Goal: Find specific page/section: Find specific page/section

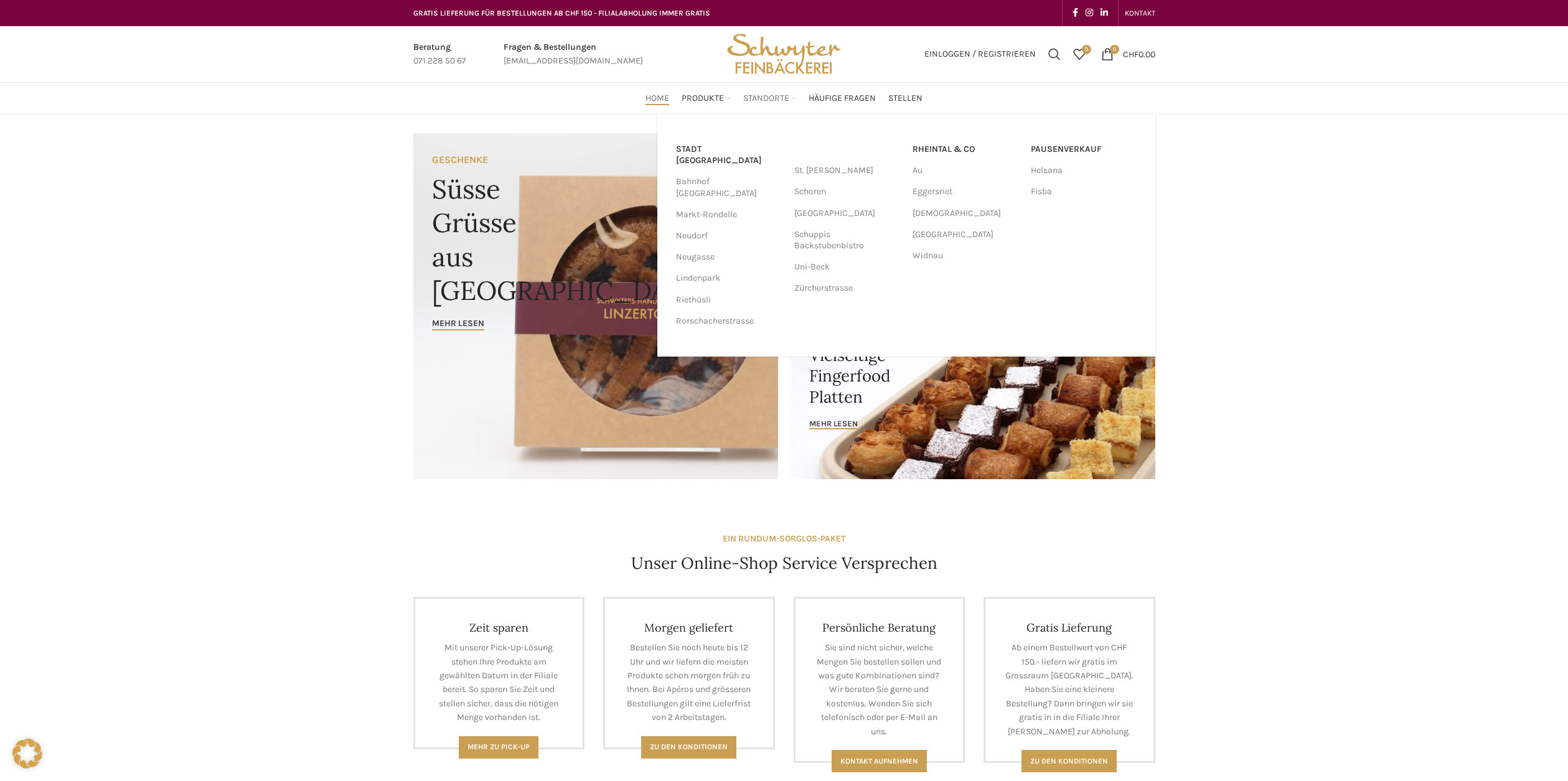
click at [753, 95] on span "Standorte" at bounding box center [766, 98] width 46 height 12
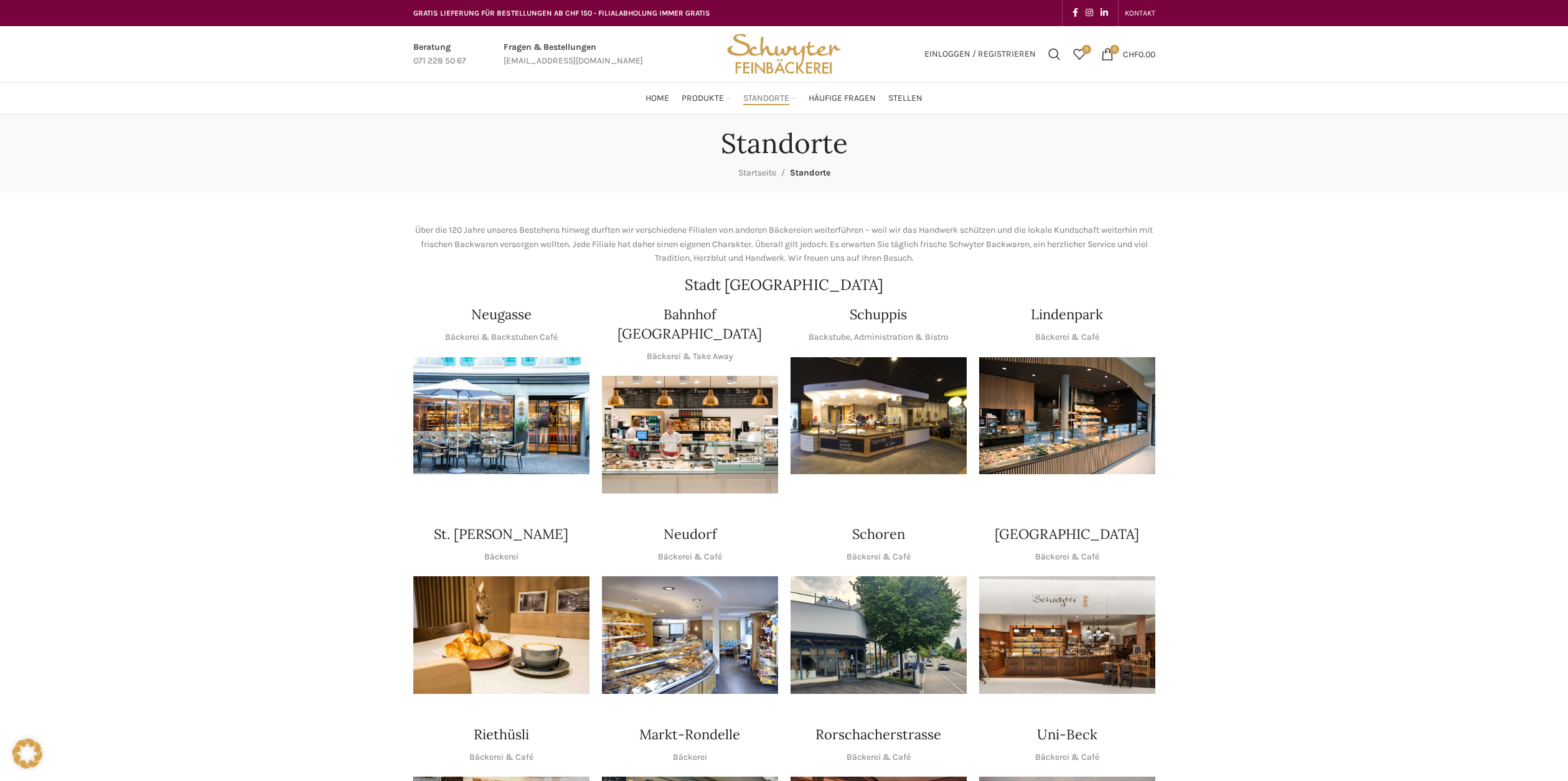
click at [856, 380] on img "1 / 1" at bounding box center [878, 416] width 176 height 118
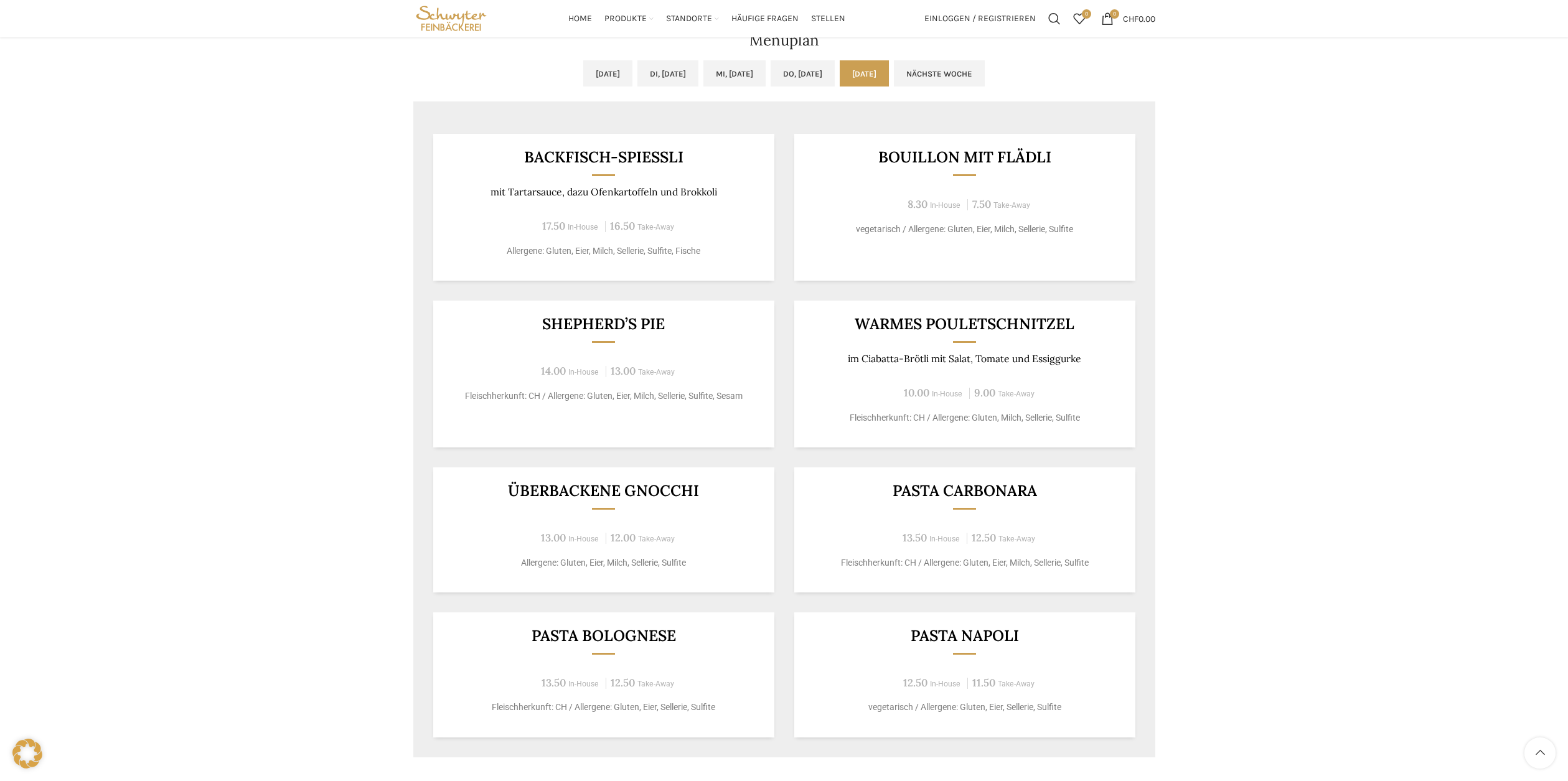
scroll to position [612, 0]
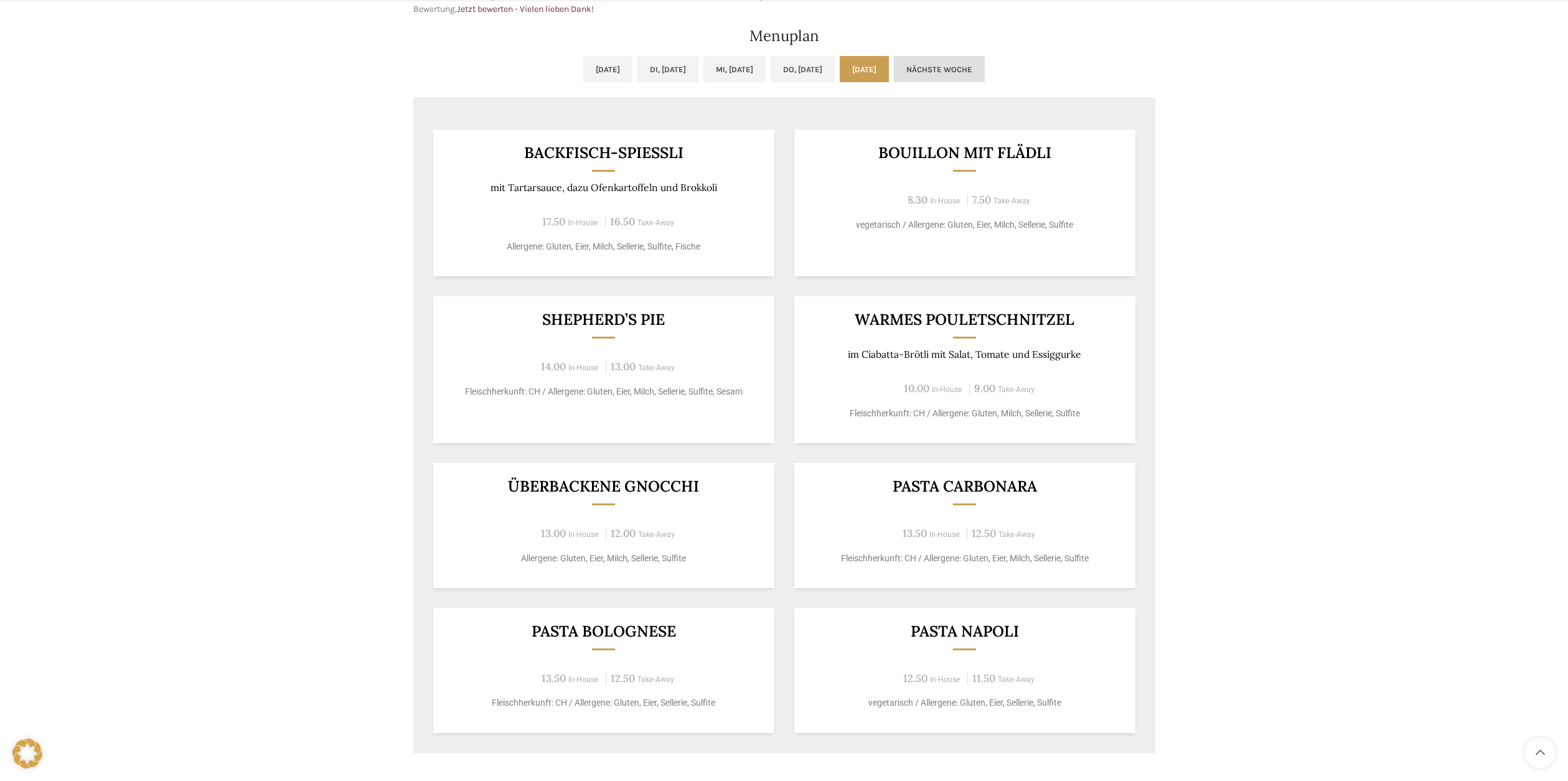
click at [977, 74] on link "Nächste Woche" at bounding box center [939, 69] width 91 height 26
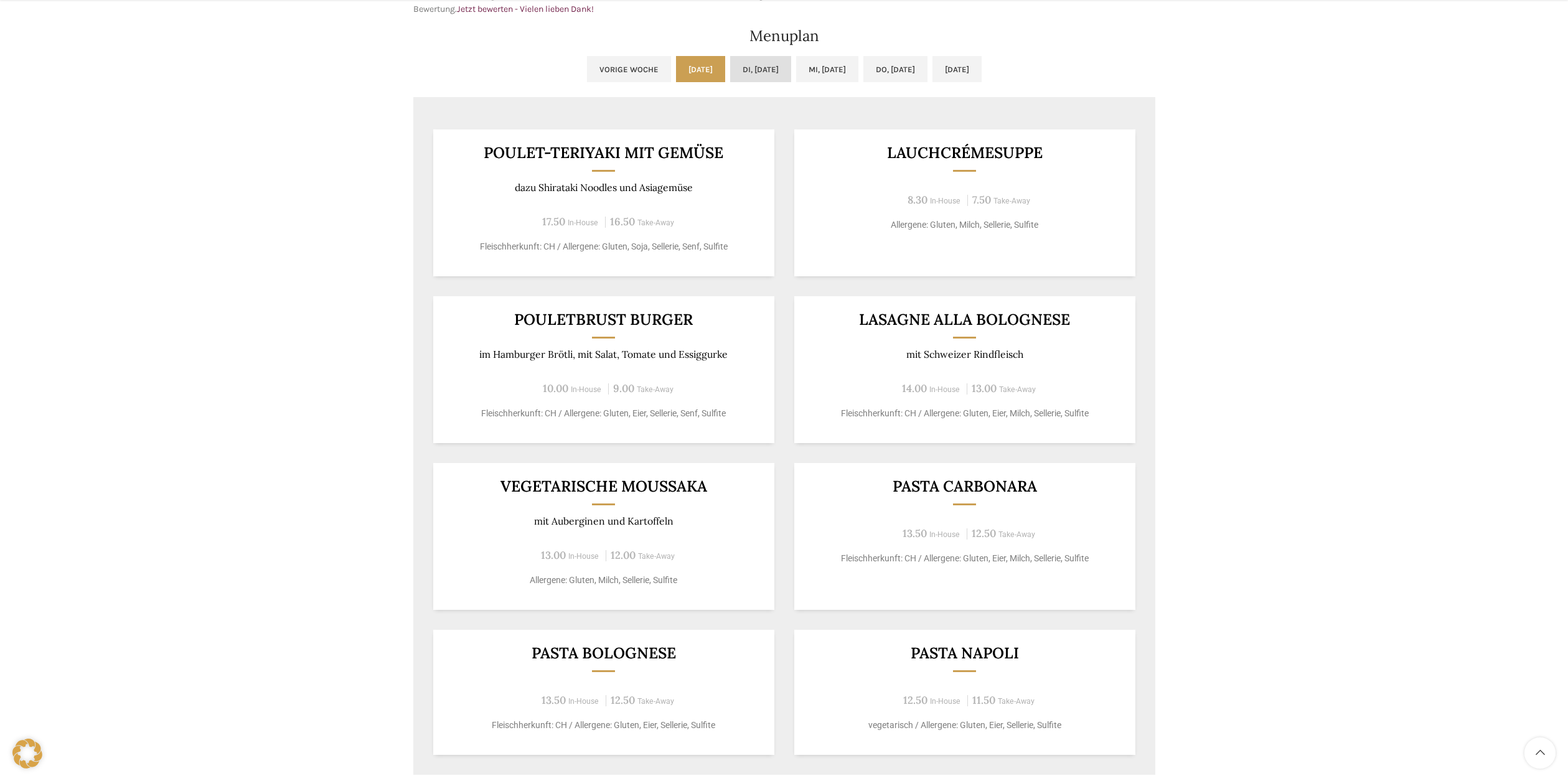
click at [753, 80] on link "Di, 14.10.2025" at bounding box center [760, 69] width 61 height 26
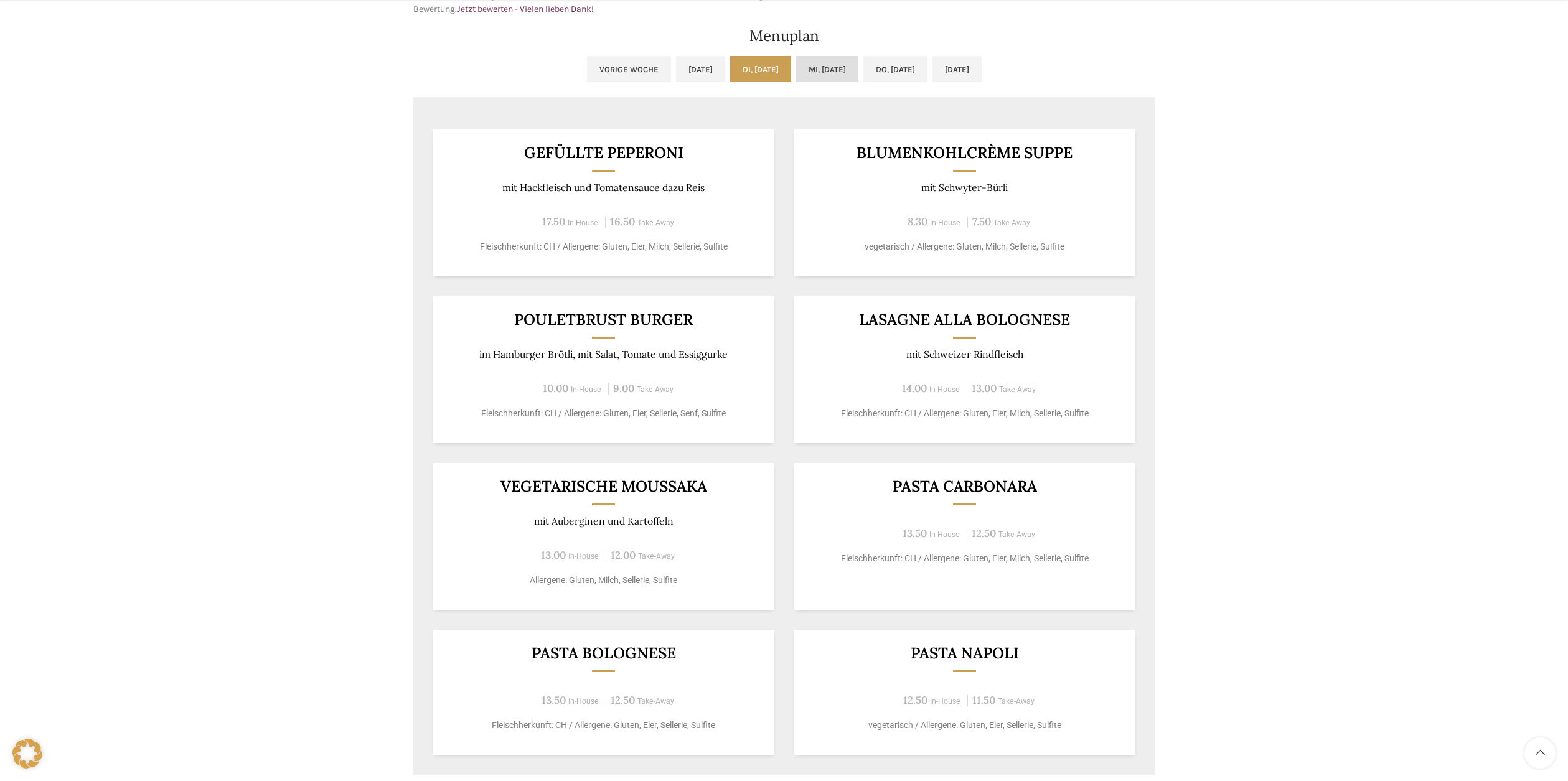
click at [832, 79] on link "Mi, 15.10.2025" at bounding box center [827, 69] width 62 height 26
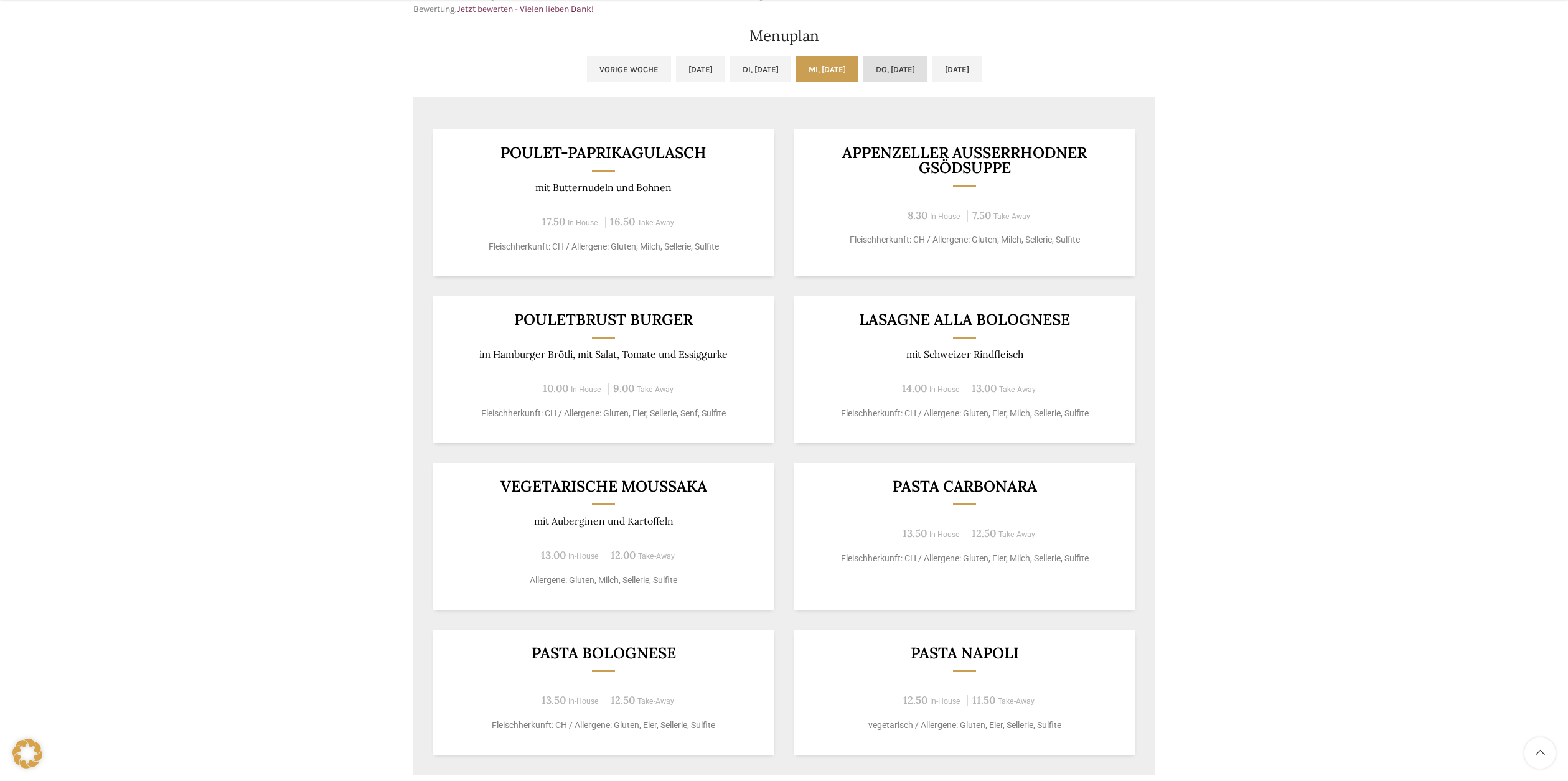
click at [890, 74] on link "Do, 16.10.2025" at bounding box center [895, 69] width 64 height 26
click at [953, 68] on ul "Vorige Woche Mo, 13.10.2025 Di, 14.10.2025 Mi, 15.10.2025 Do, 16.10.2025 Fr, 17…" at bounding box center [784, 76] width 742 height 41
click at [958, 68] on link "Fr, 17.10.2025" at bounding box center [957, 69] width 49 height 26
